Goal: Information Seeking & Learning: Learn about a topic

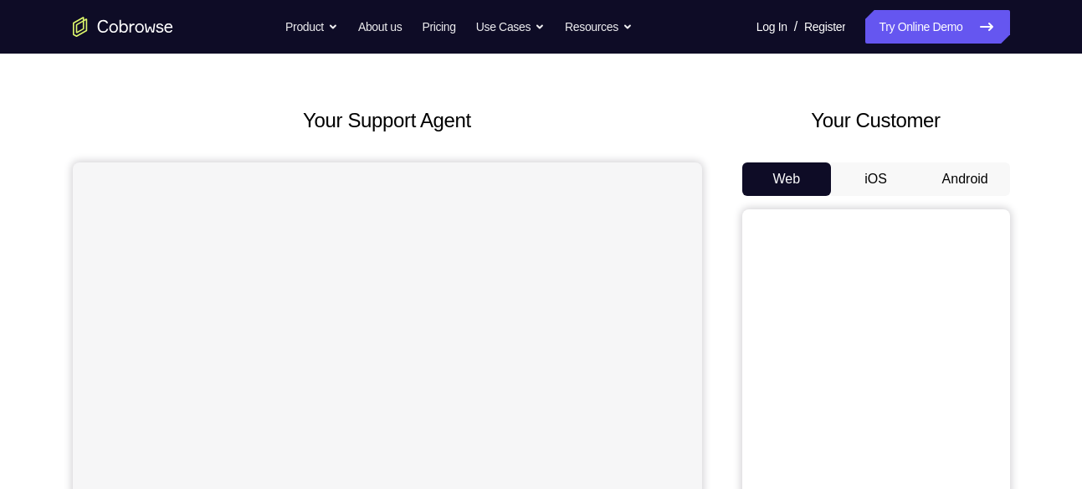
scroll to position [132, 0]
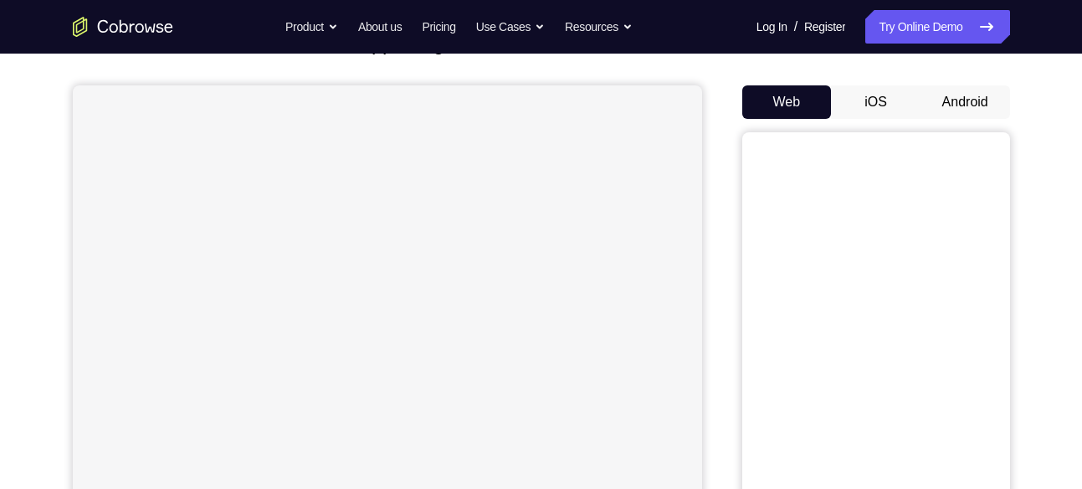
click at [953, 115] on button "Android" at bounding box center [966, 101] width 90 height 33
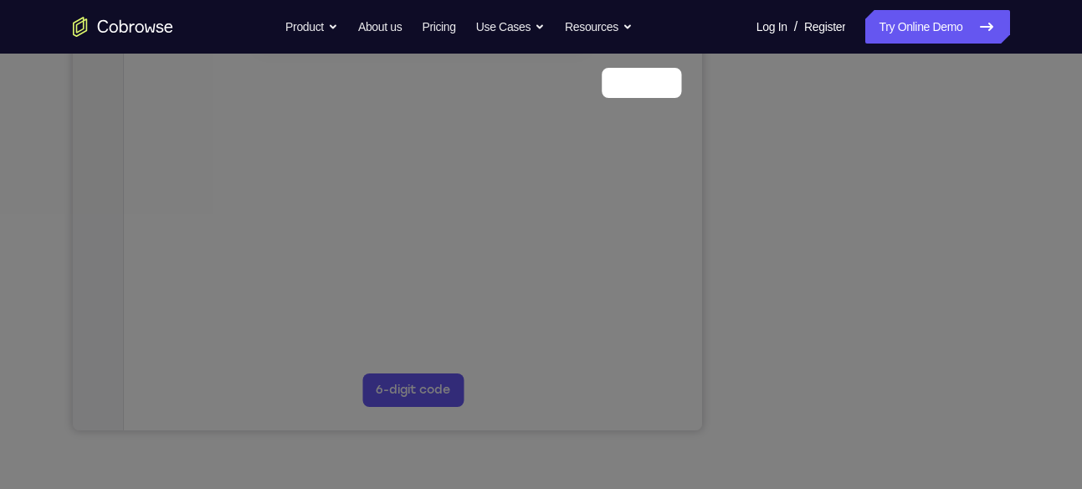
scroll to position [253, 0]
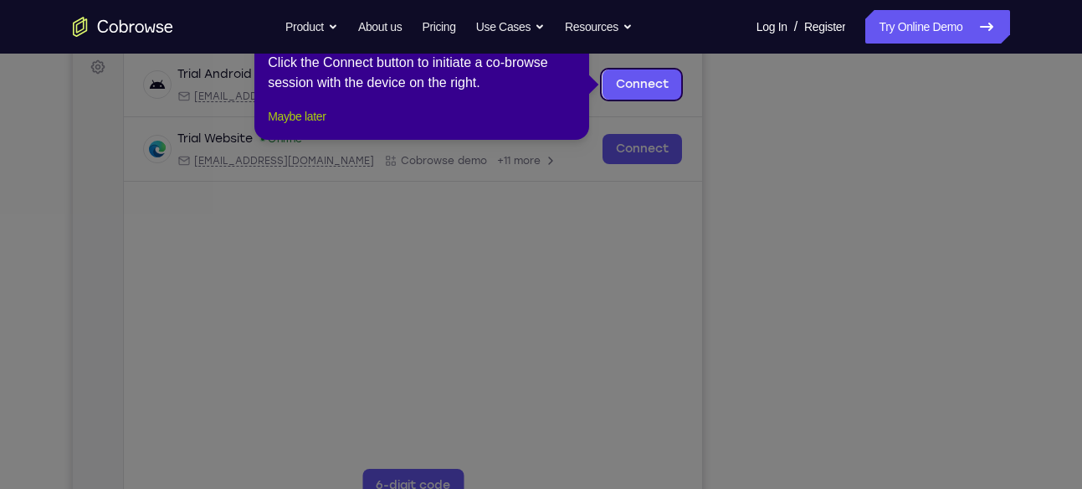
click at [322, 126] on button "Maybe later" at bounding box center [297, 116] width 58 height 20
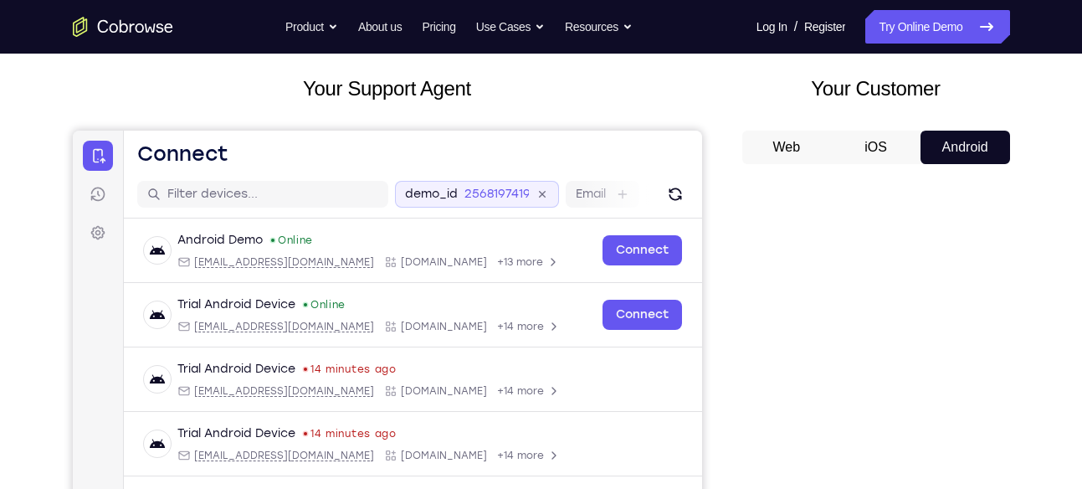
scroll to position [18, 0]
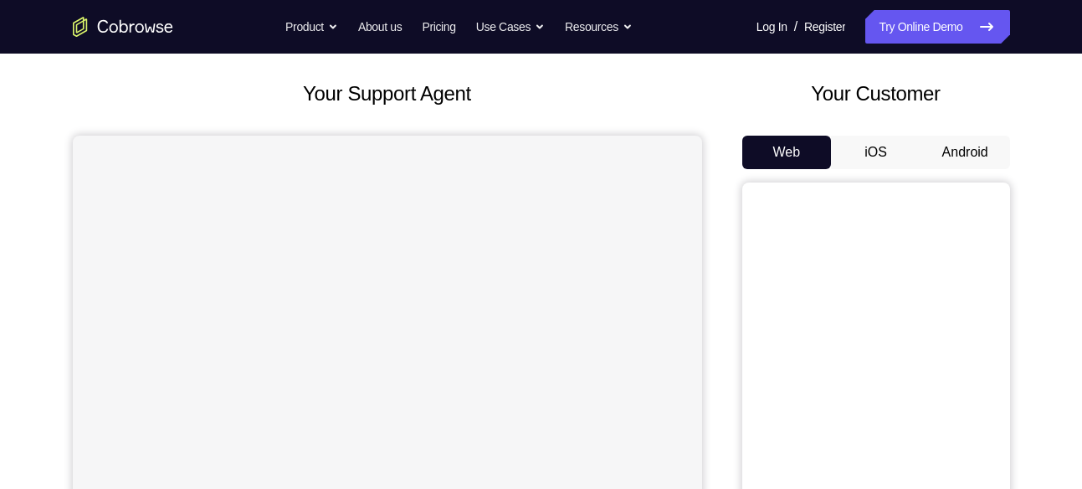
scroll to position [98, 0]
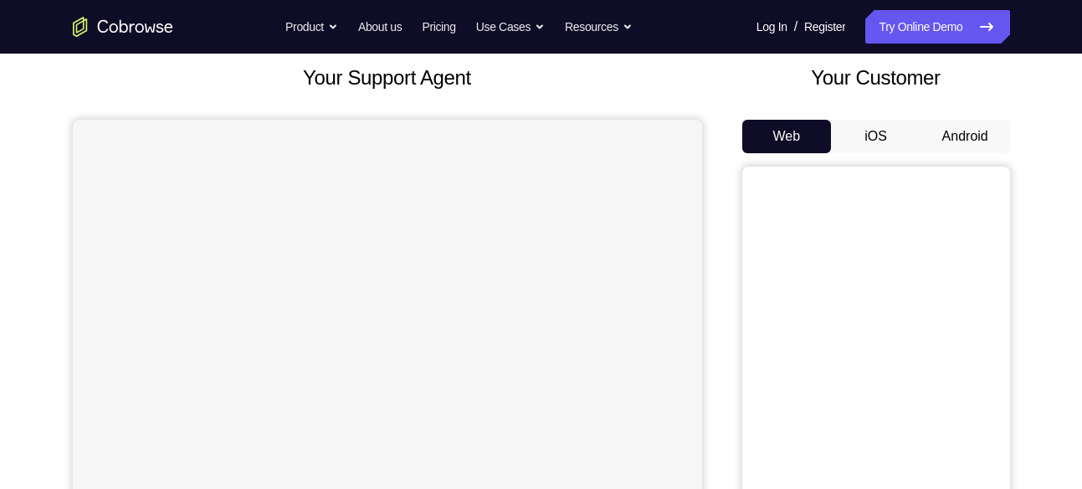
click at [994, 149] on button "Android" at bounding box center [966, 136] width 90 height 33
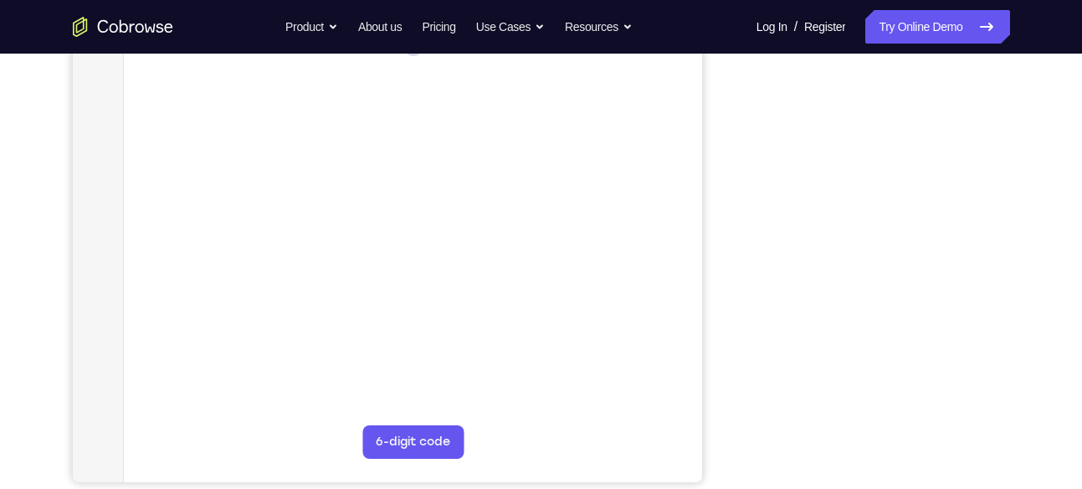
scroll to position [298, 0]
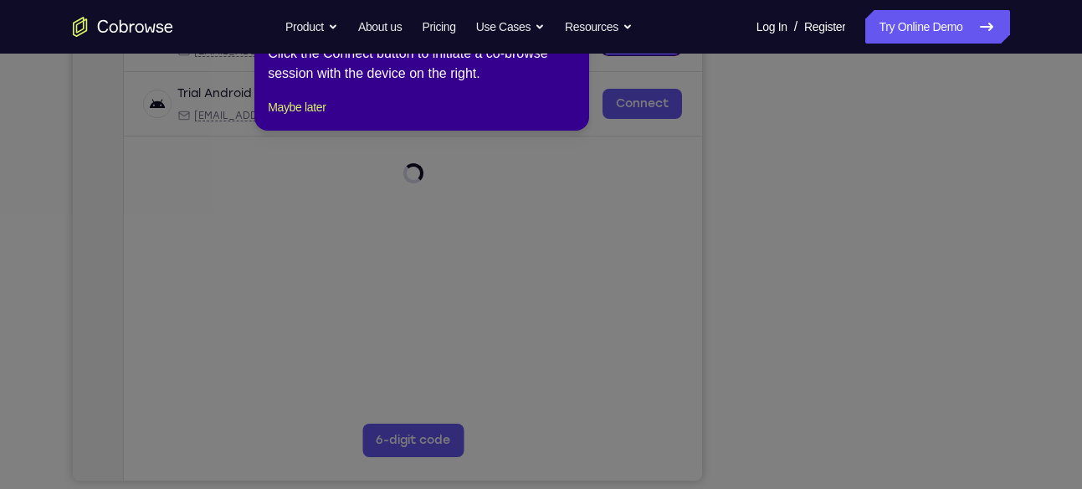
click at [874, 446] on icon at bounding box center [547, 244] width 1095 height 489
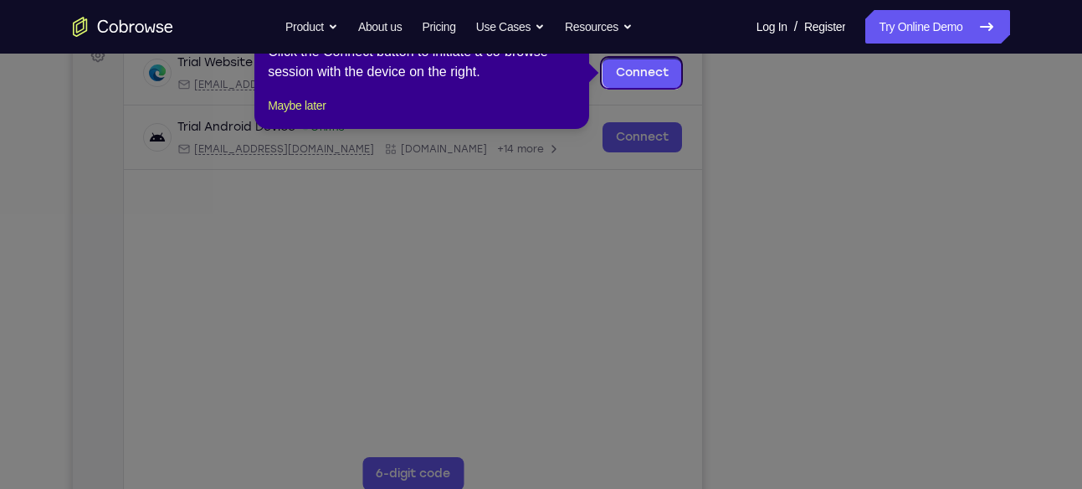
scroll to position [263, 0]
click at [289, 117] on button "Maybe later" at bounding box center [297, 107] width 58 height 20
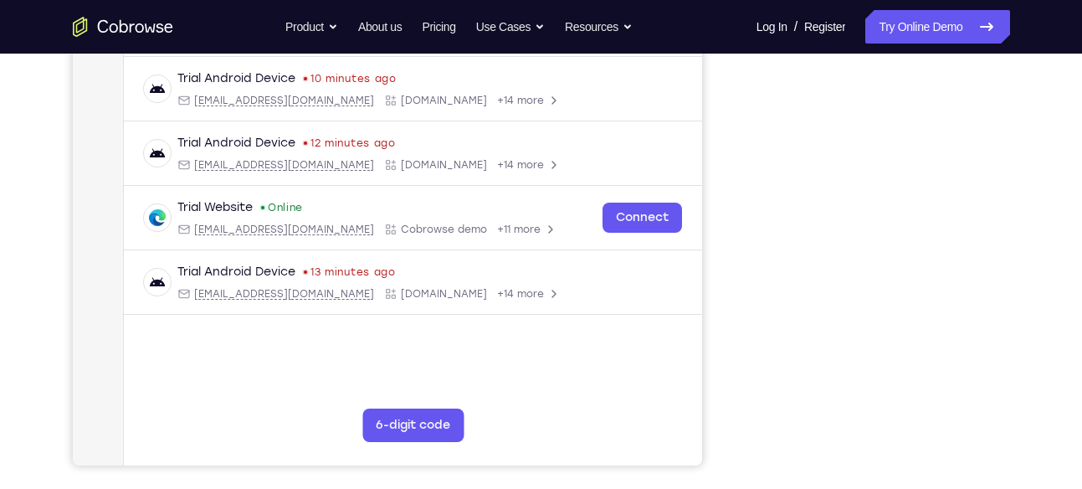
scroll to position [315, 0]
